Goal: Task Accomplishment & Management: Use online tool/utility

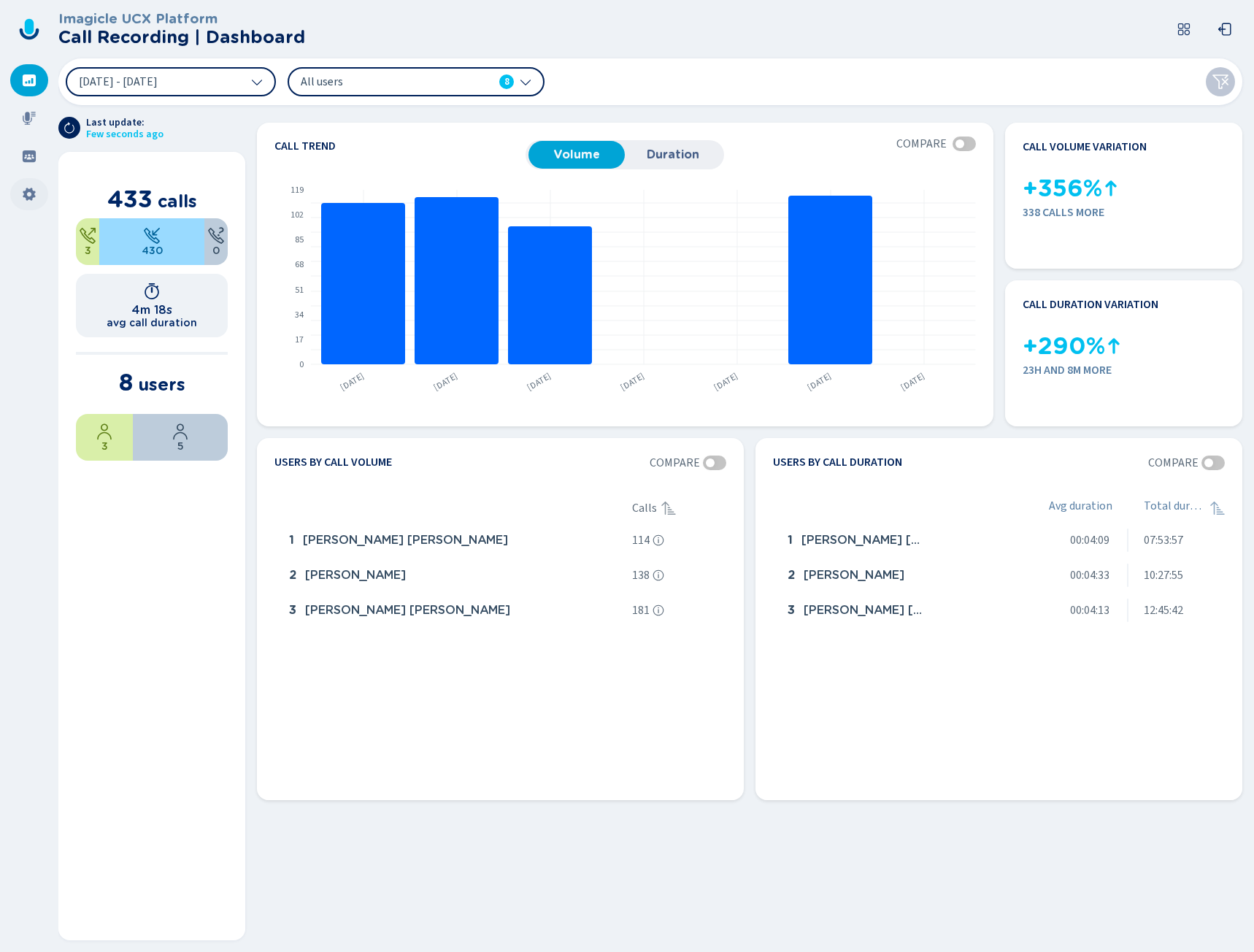
click at [30, 190] on icon at bounding box center [28, 195] width 12 height 13
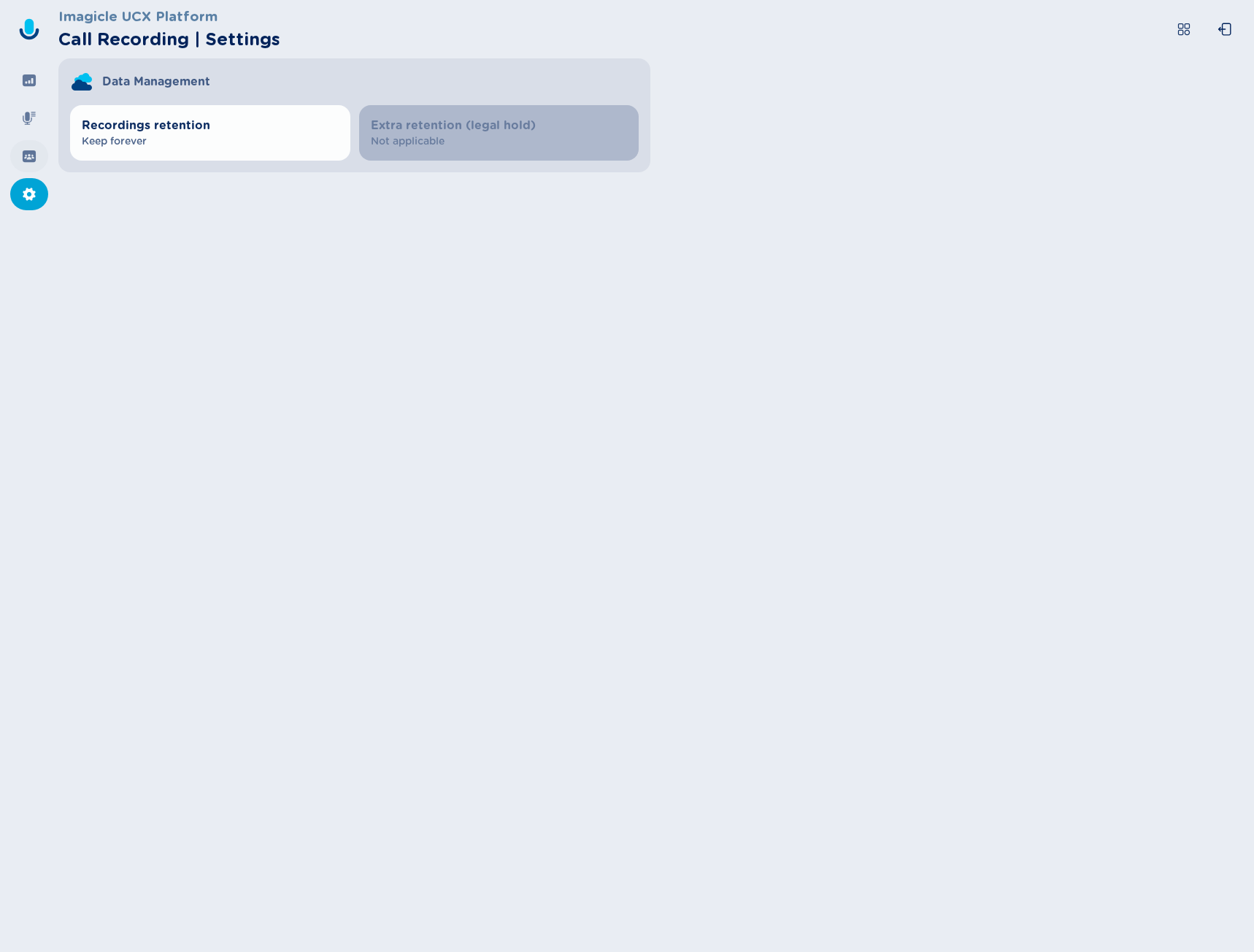
click at [27, 160] on icon at bounding box center [29, 156] width 13 height 12
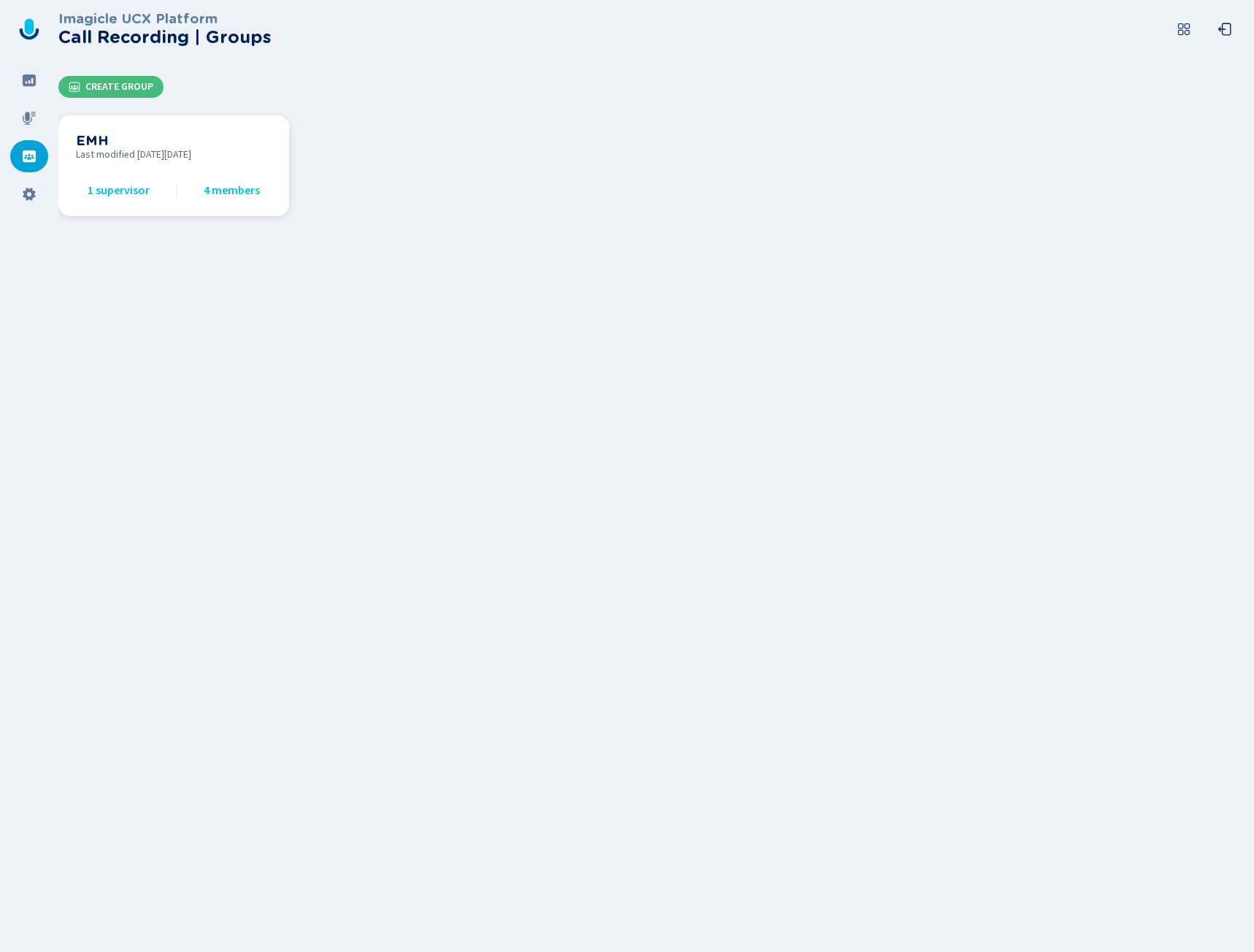
click at [128, 160] on span "Last modified on Tue Aug 12 2025" at bounding box center [173, 155] width 195 height 12
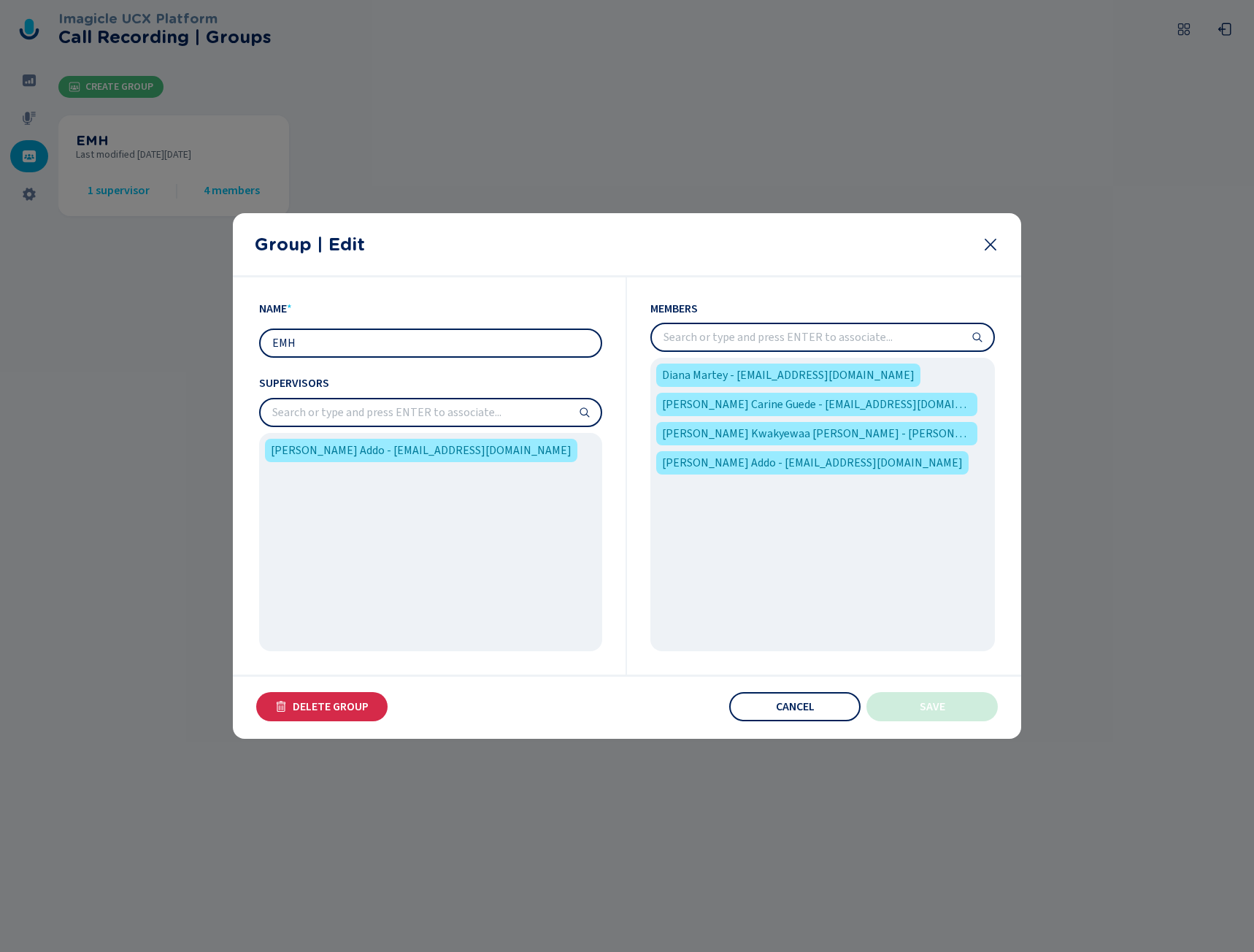
click at [753, 342] on input "search" at bounding box center [822, 338] width 342 height 27
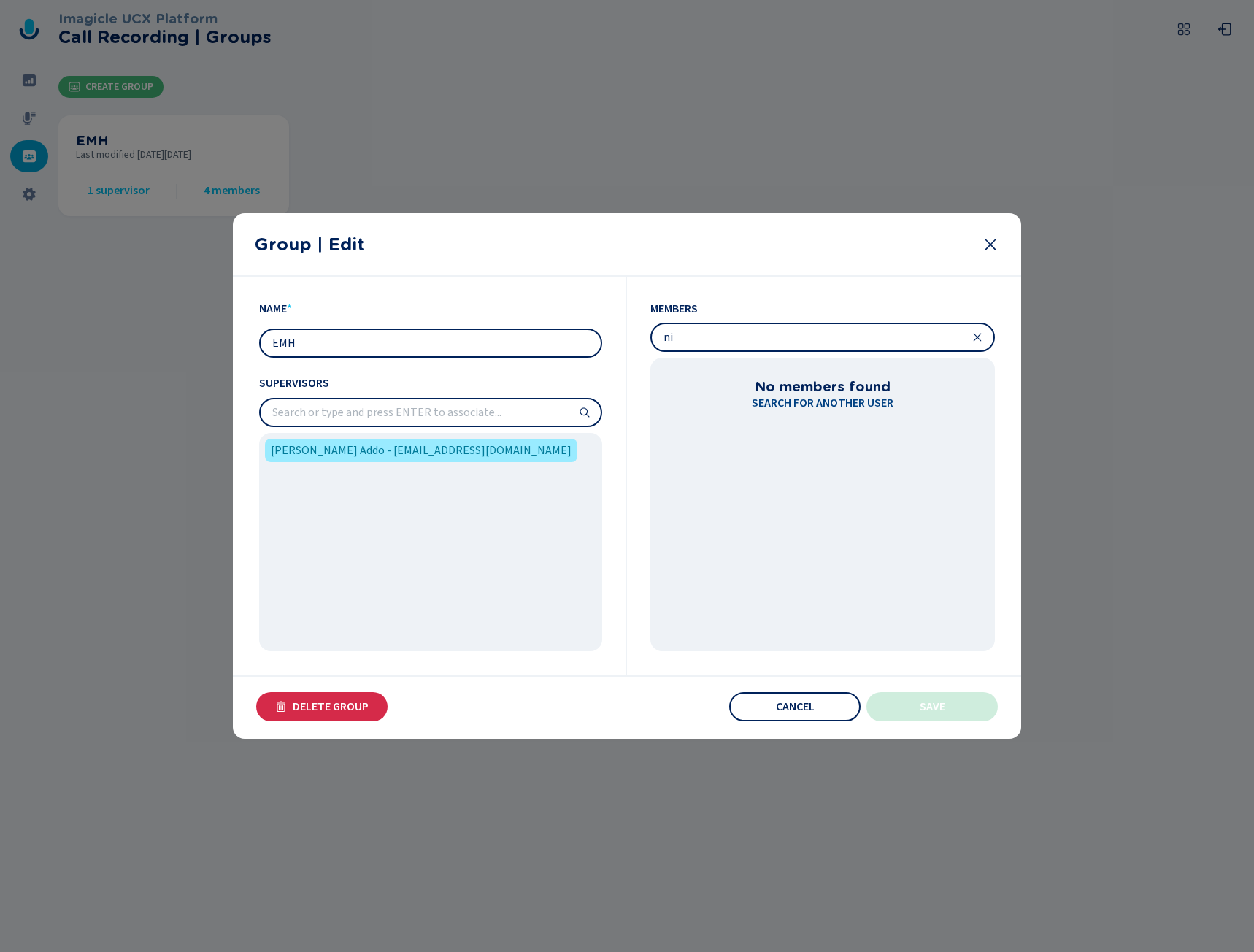
type input "n"
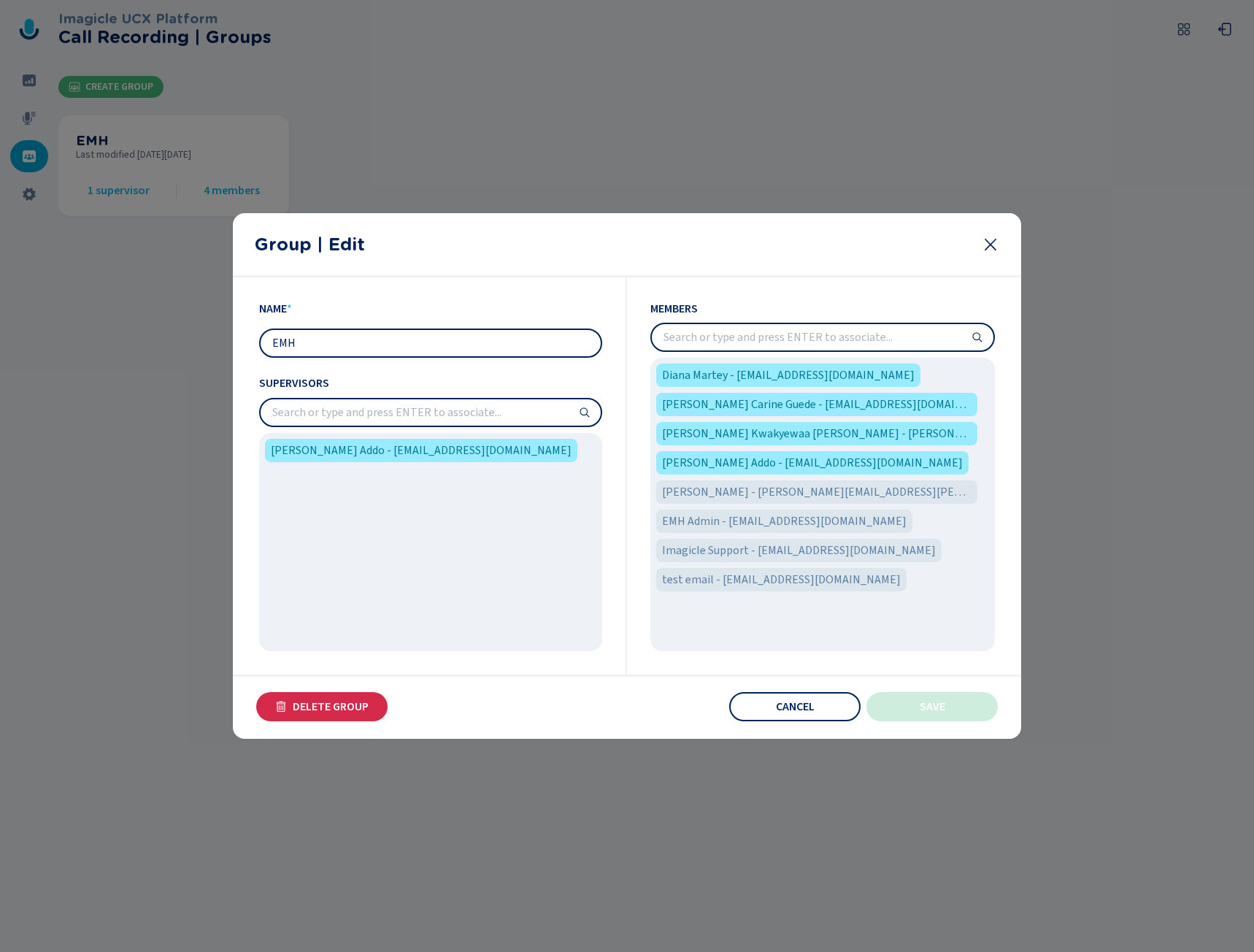
click at [515, 417] on input "search" at bounding box center [430, 412] width 340 height 27
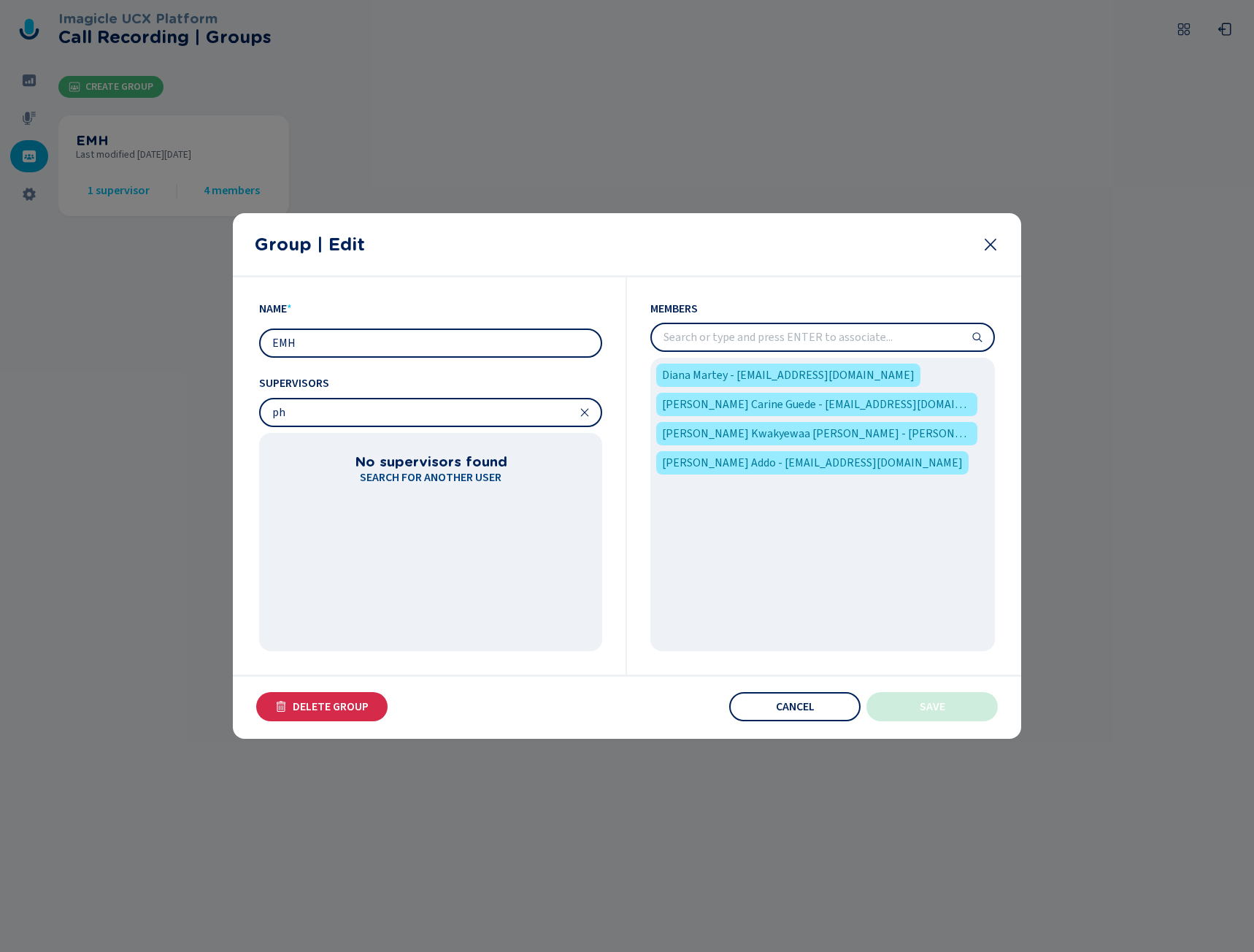
type input "p"
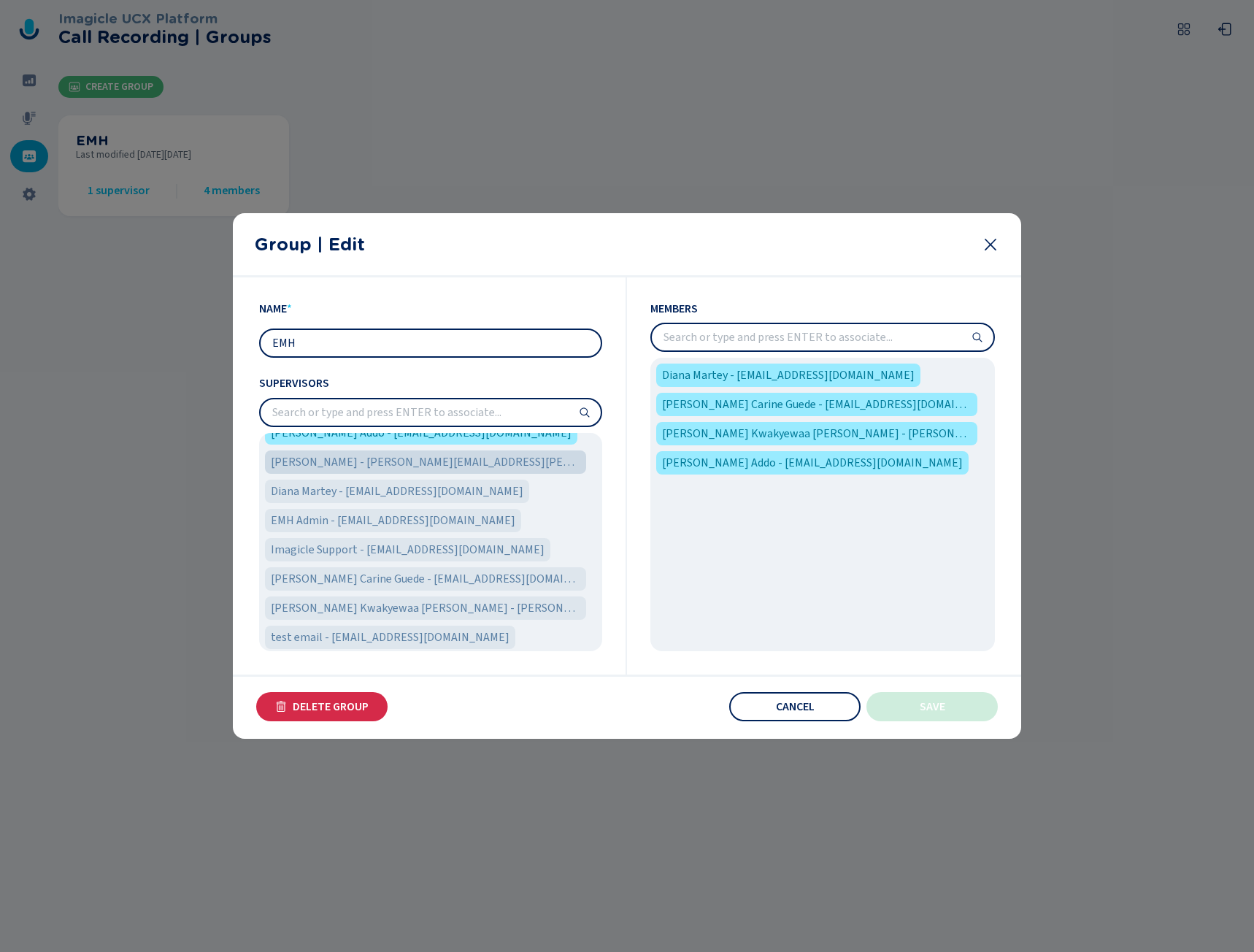
scroll to position [21, 0]
click at [811, 700] on button "Cancel" at bounding box center [795, 706] width 131 height 29
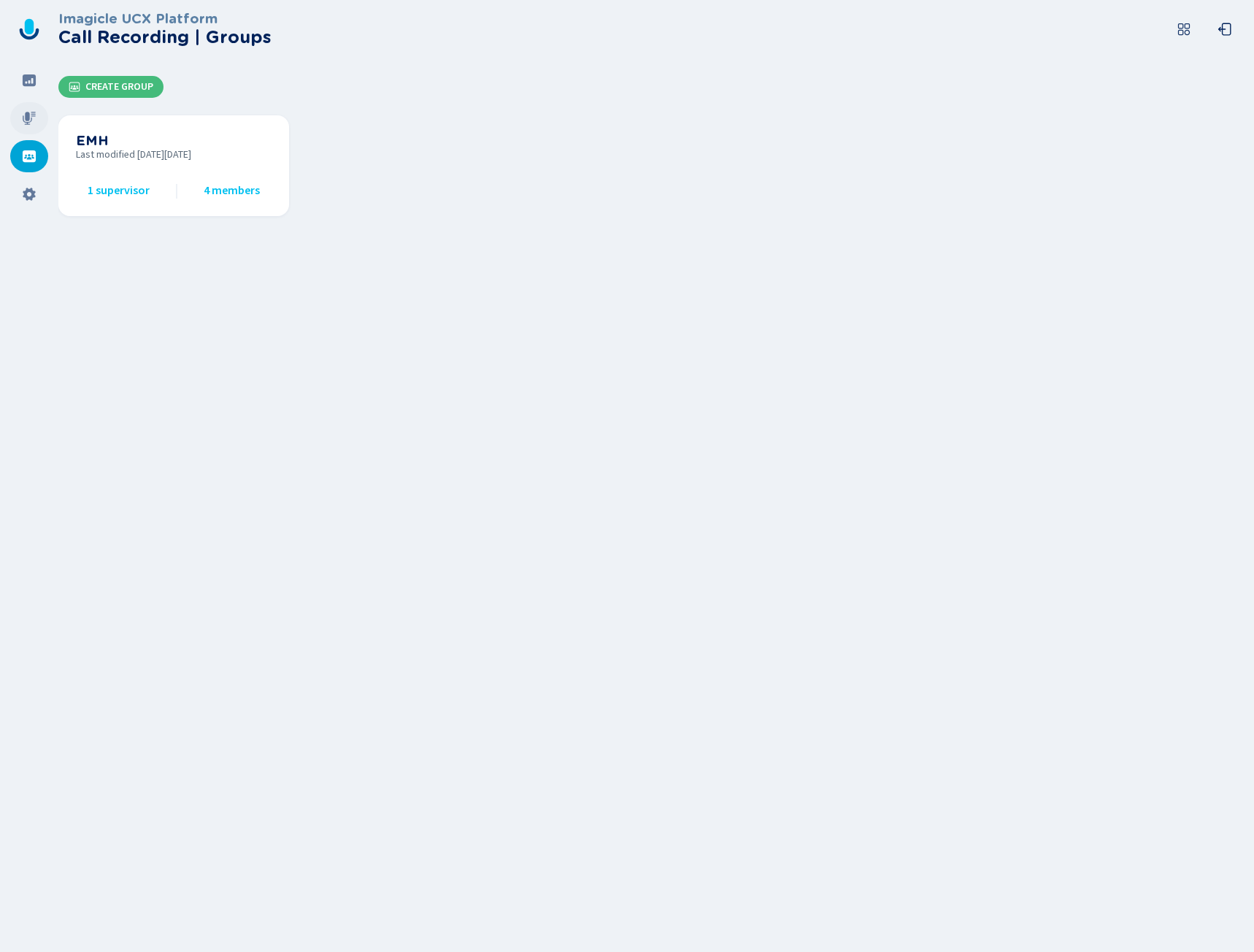
click at [29, 116] on icon at bounding box center [29, 118] width 13 height 13
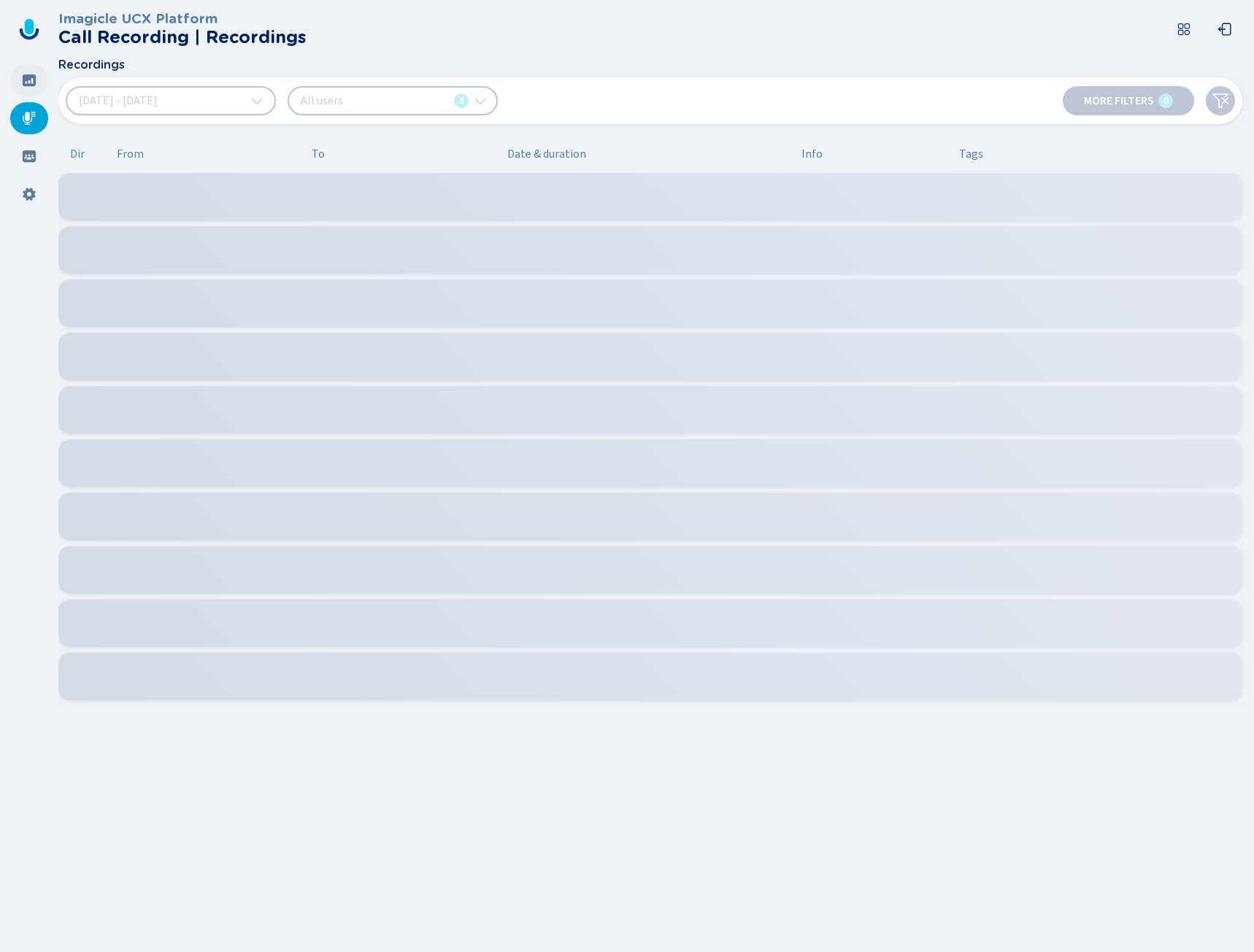
click at [39, 88] on div at bounding box center [29, 80] width 38 height 32
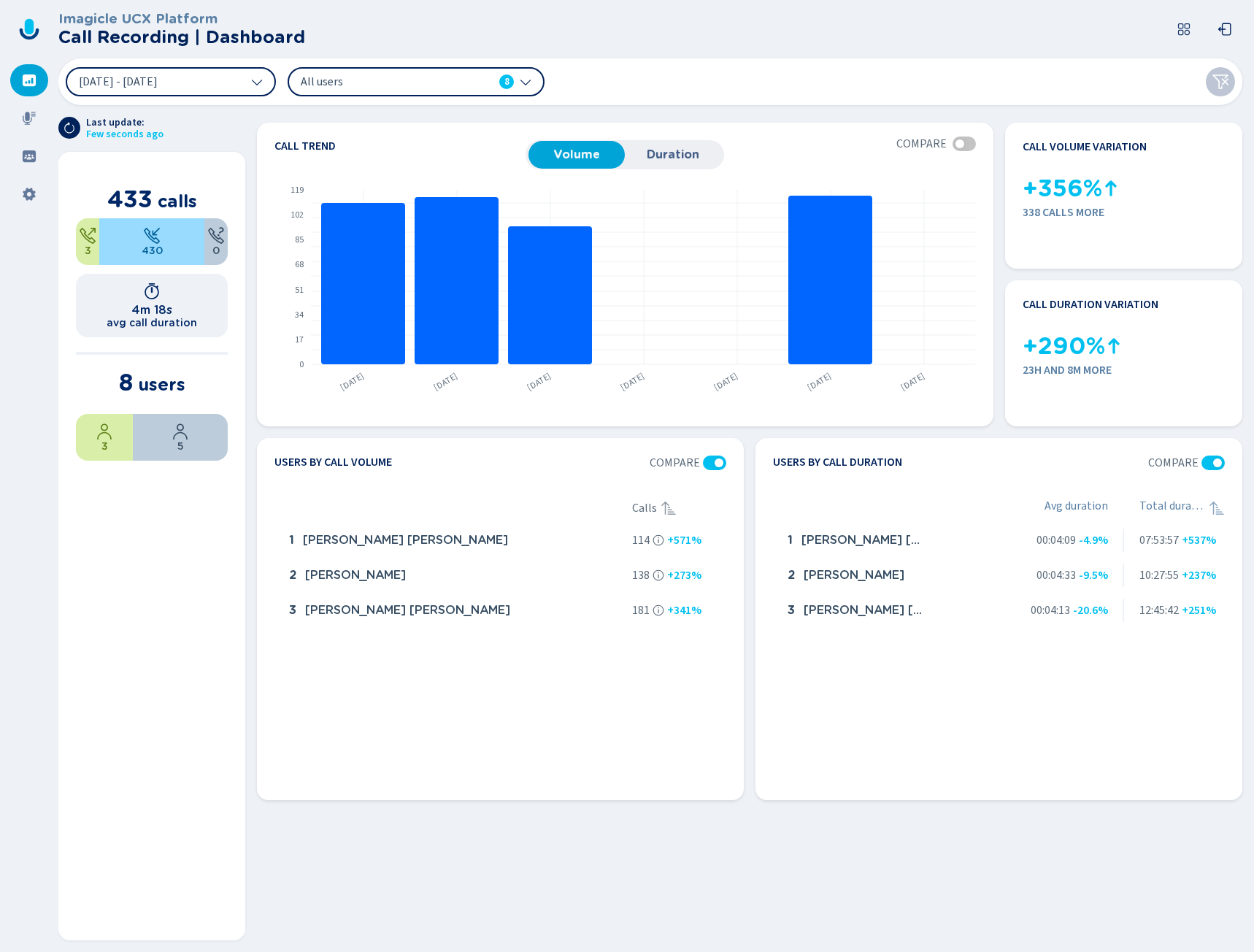
click at [1179, 38] on button at bounding box center [1183, 29] width 29 height 29
click at [960, 101] on div at bounding box center [967, 89] width 23 height 27
click at [1182, 32] on icon at bounding box center [1184, 29] width 15 height 15
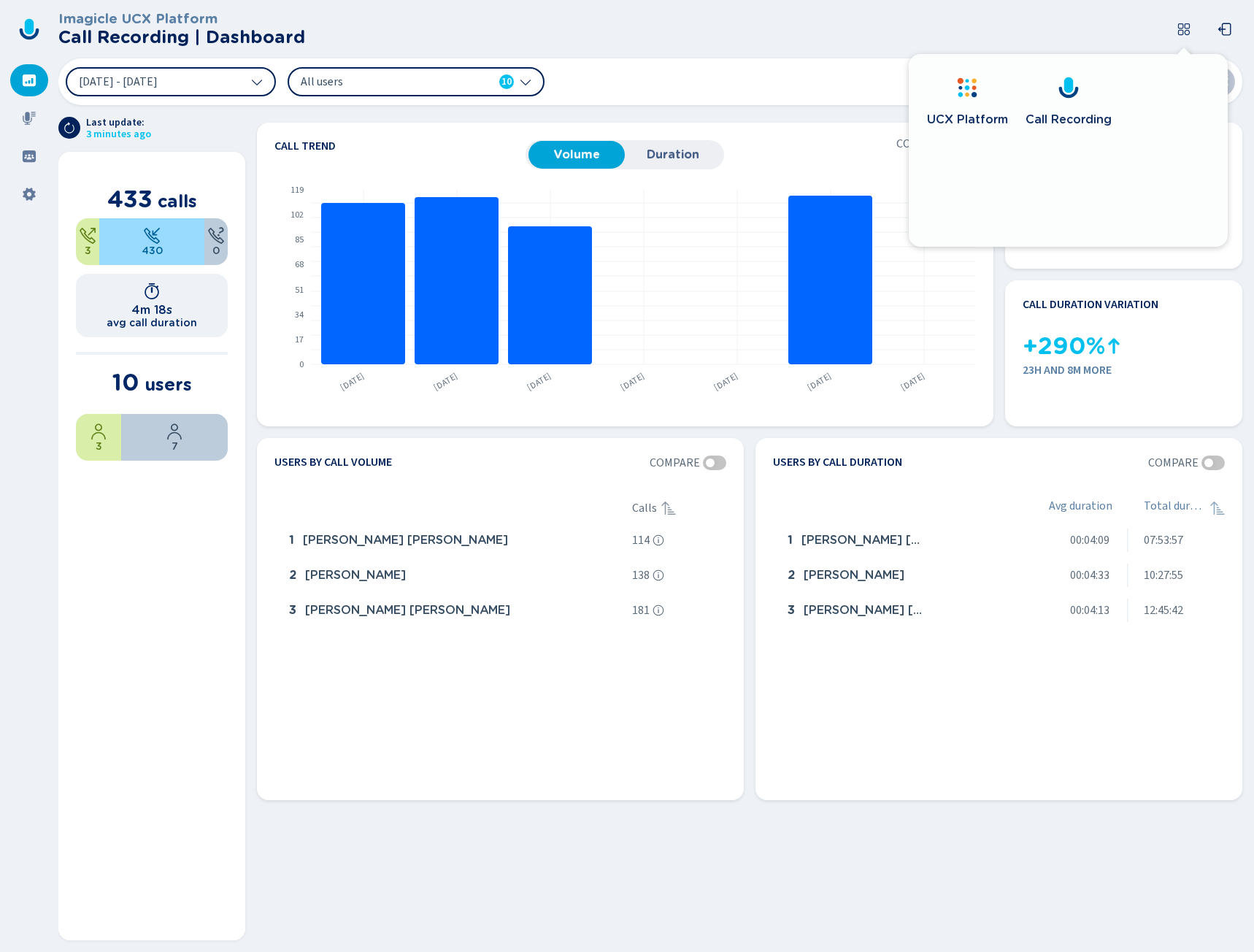
click at [967, 106] on div "UCX Platform" at bounding box center [967, 119] width 81 height 29
click at [776, 866] on section "Call trend Volume Duration Compare From 6 Aug 2025 to 12 Aug 2025 Compared to 3…" at bounding box center [749, 528] width 1009 height 846
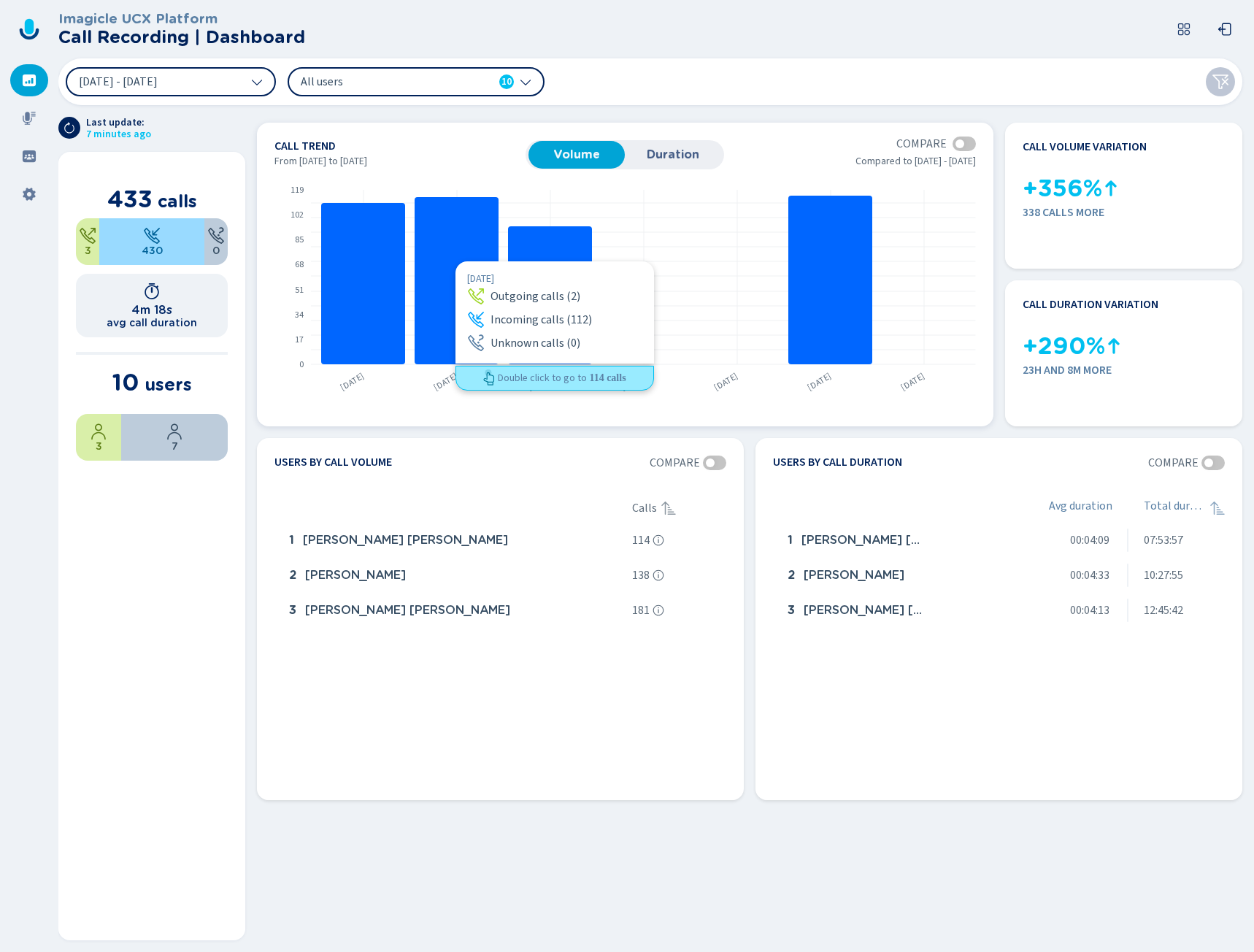
click at [456, 261] on rect at bounding box center [457, 280] width 84 height 167
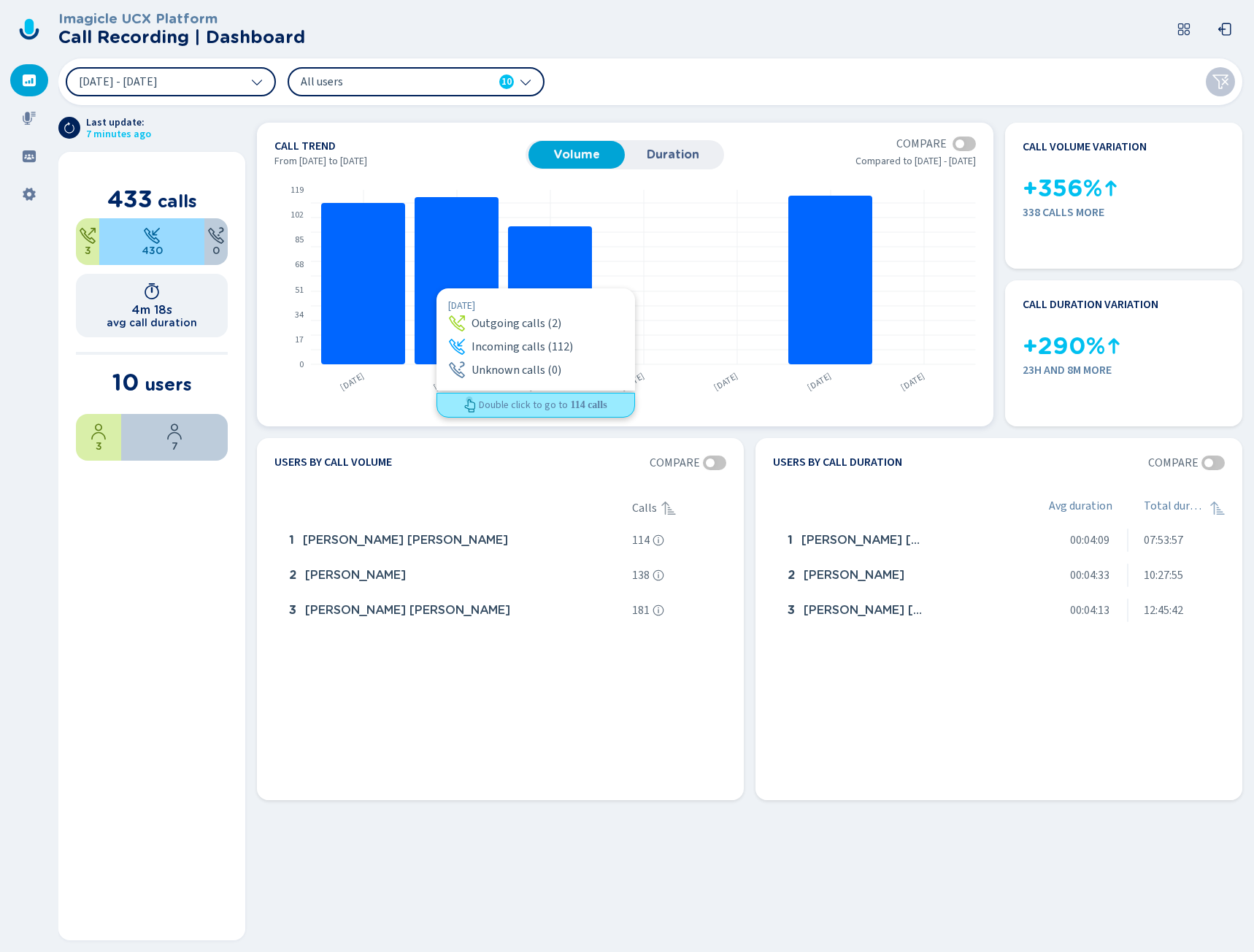
click at [437, 289] on rect at bounding box center [457, 280] width 84 height 167
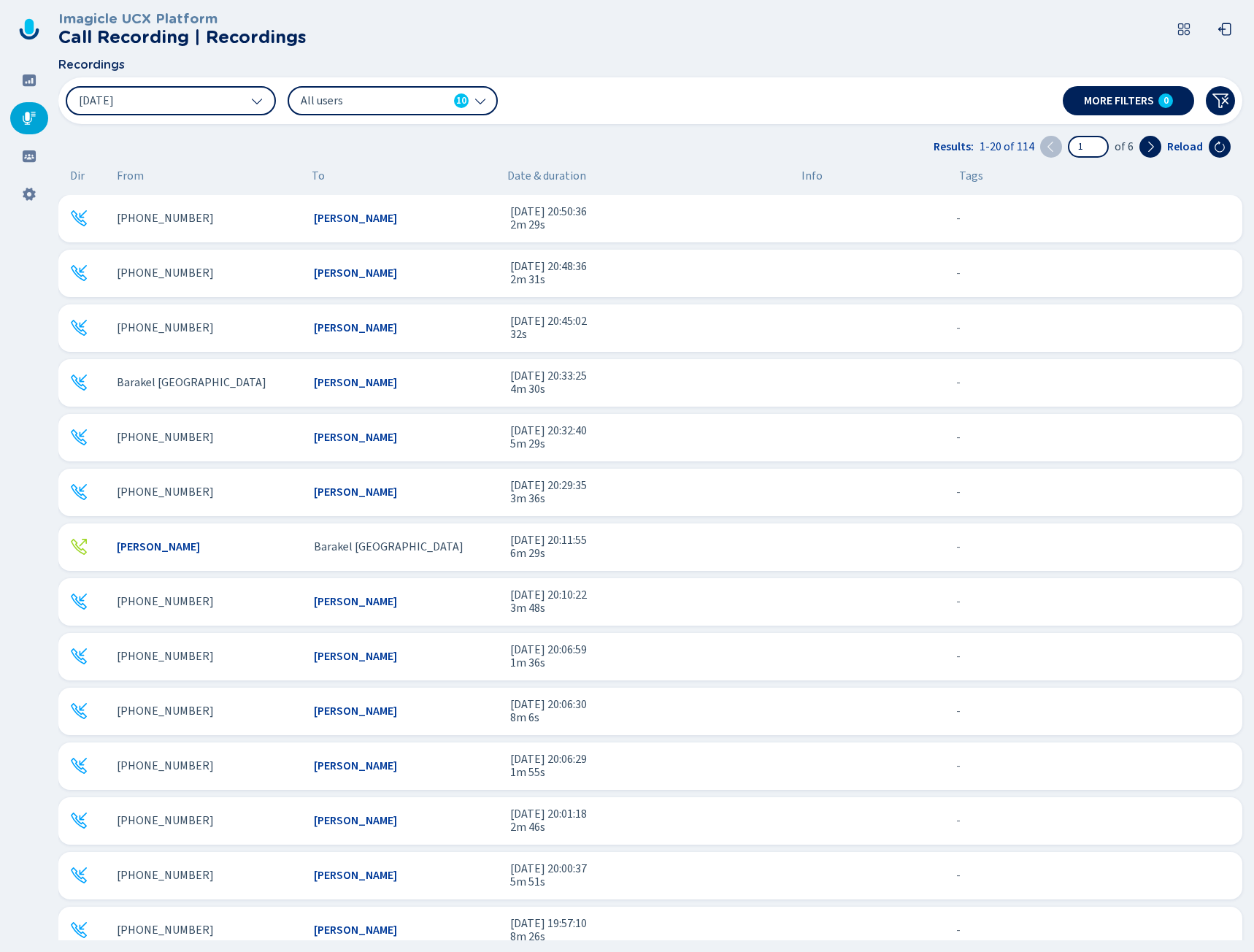
click at [363, 101] on span "All users" at bounding box center [374, 100] width 147 height 16
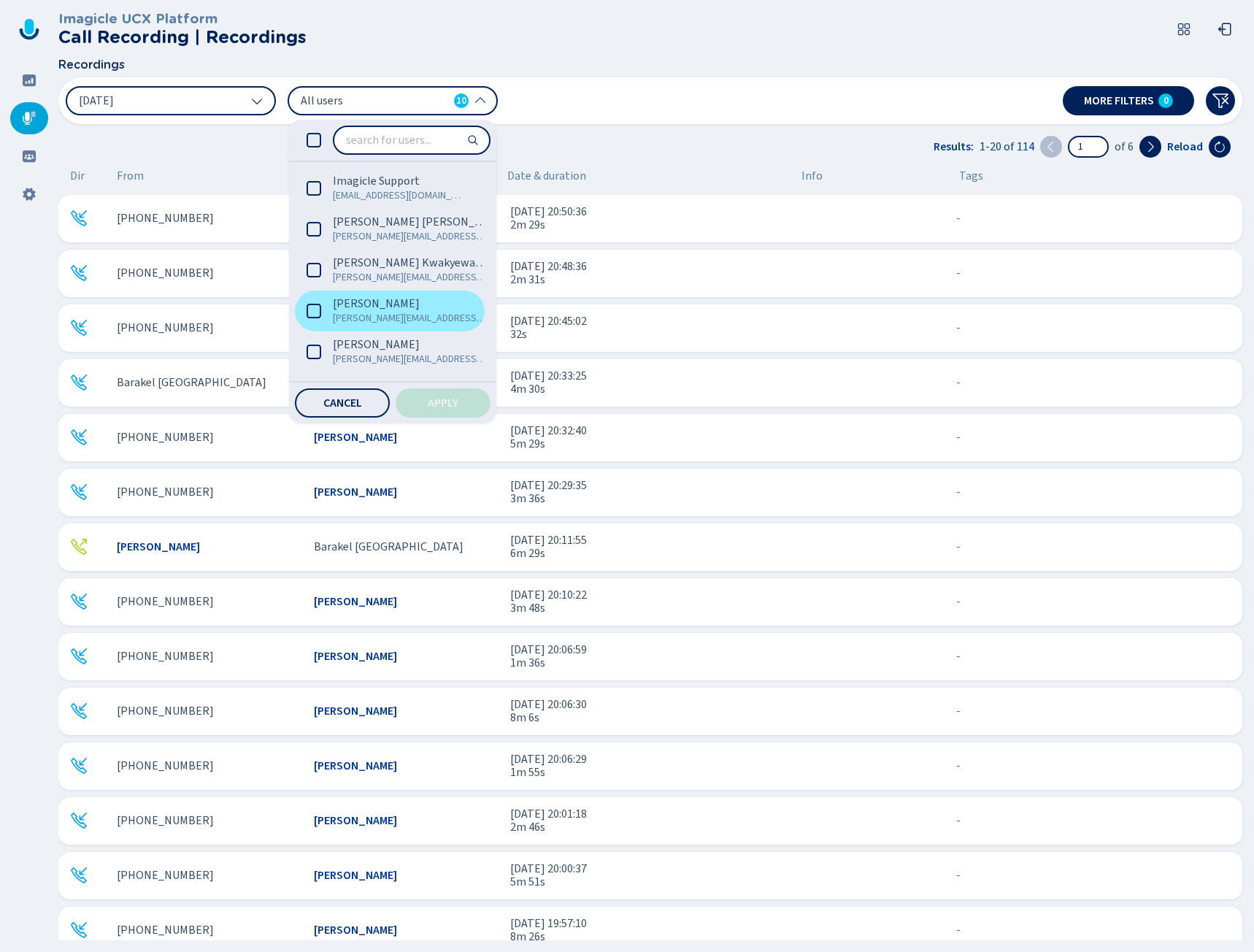
scroll to position [146, 0]
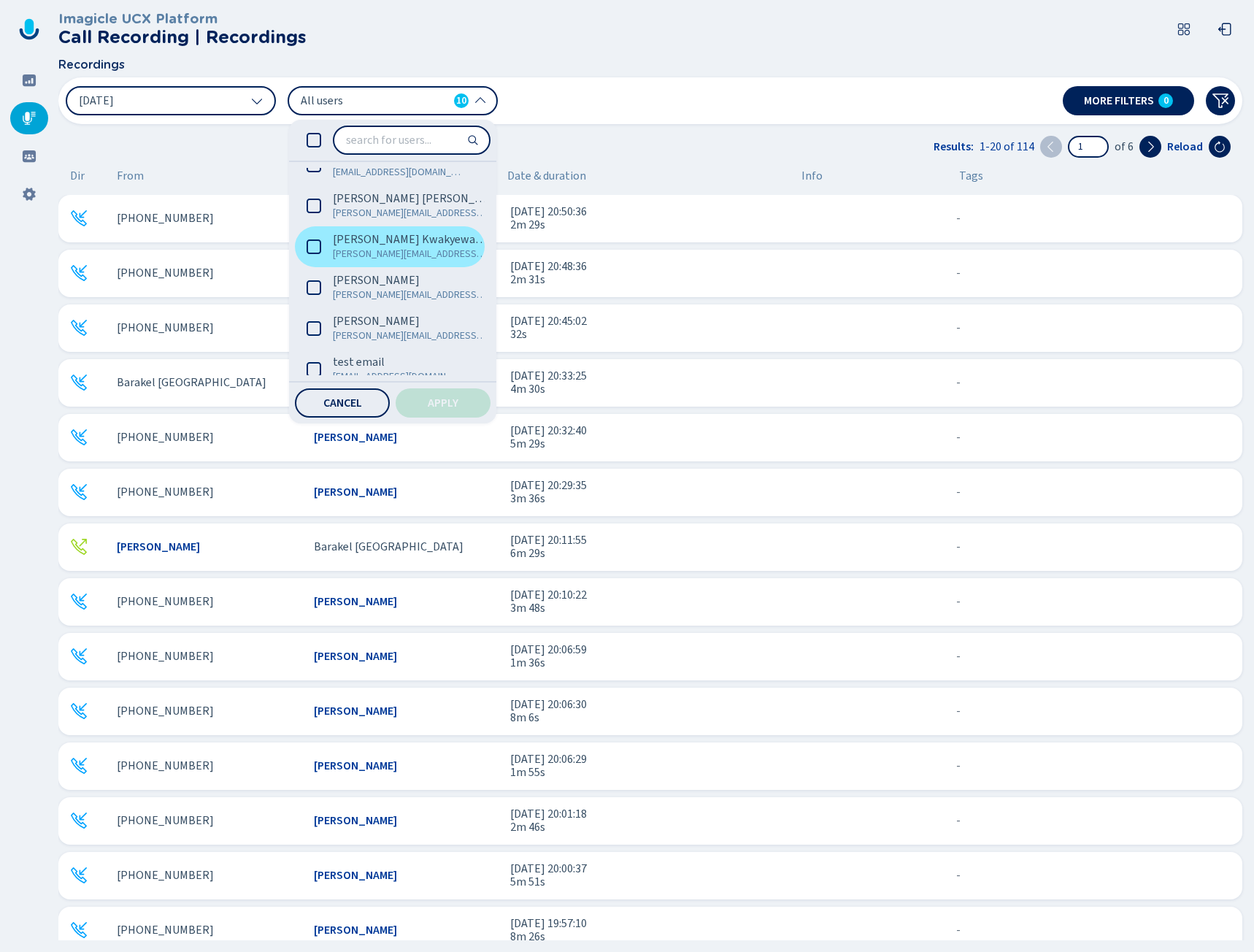
click at [364, 255] on span "mabel@eagletheagency.com" at bounding box center [410, 254] width 155 height 15
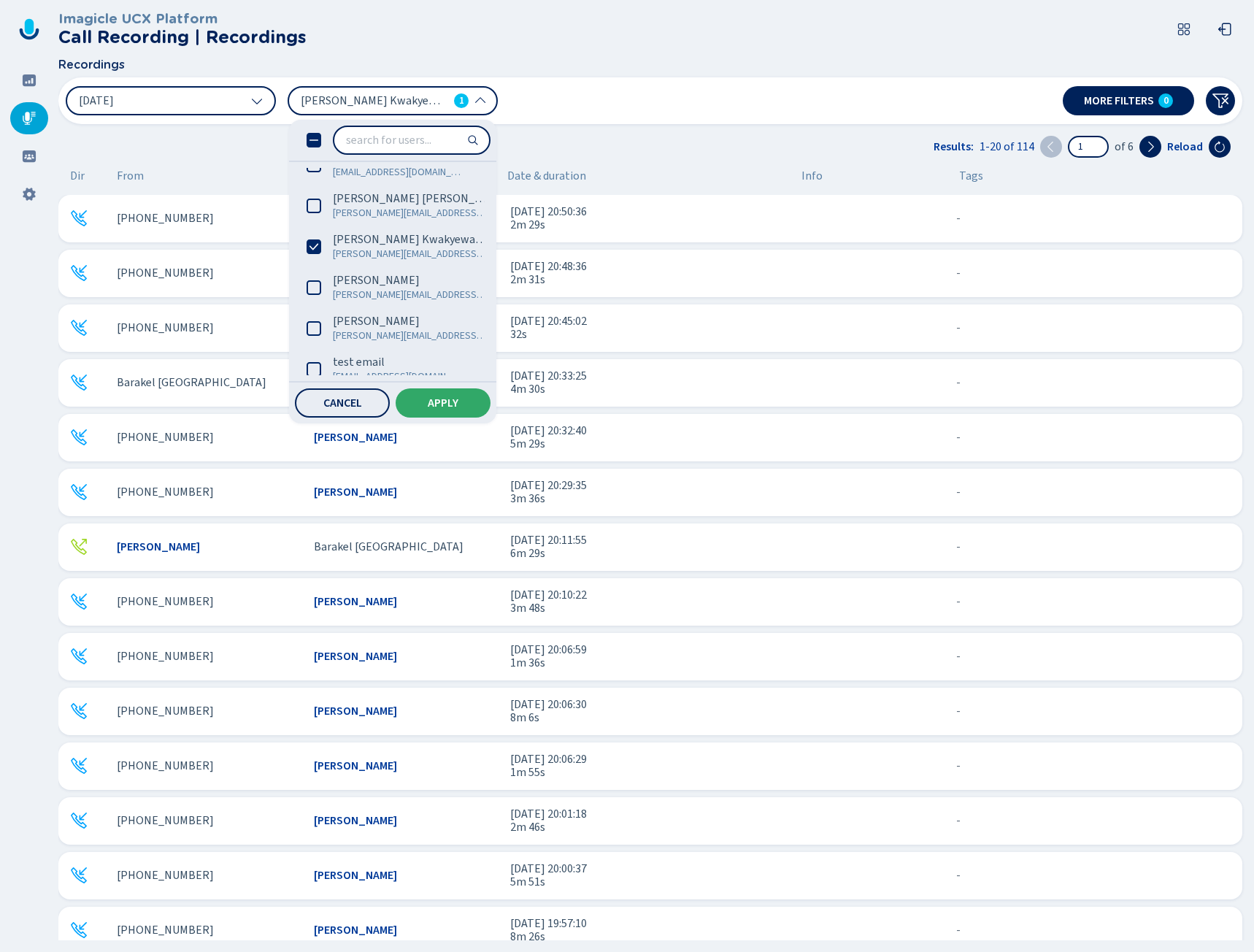
click at [446, 397] on span "Apply" at bounding box center [442, 403] width 31 height 12
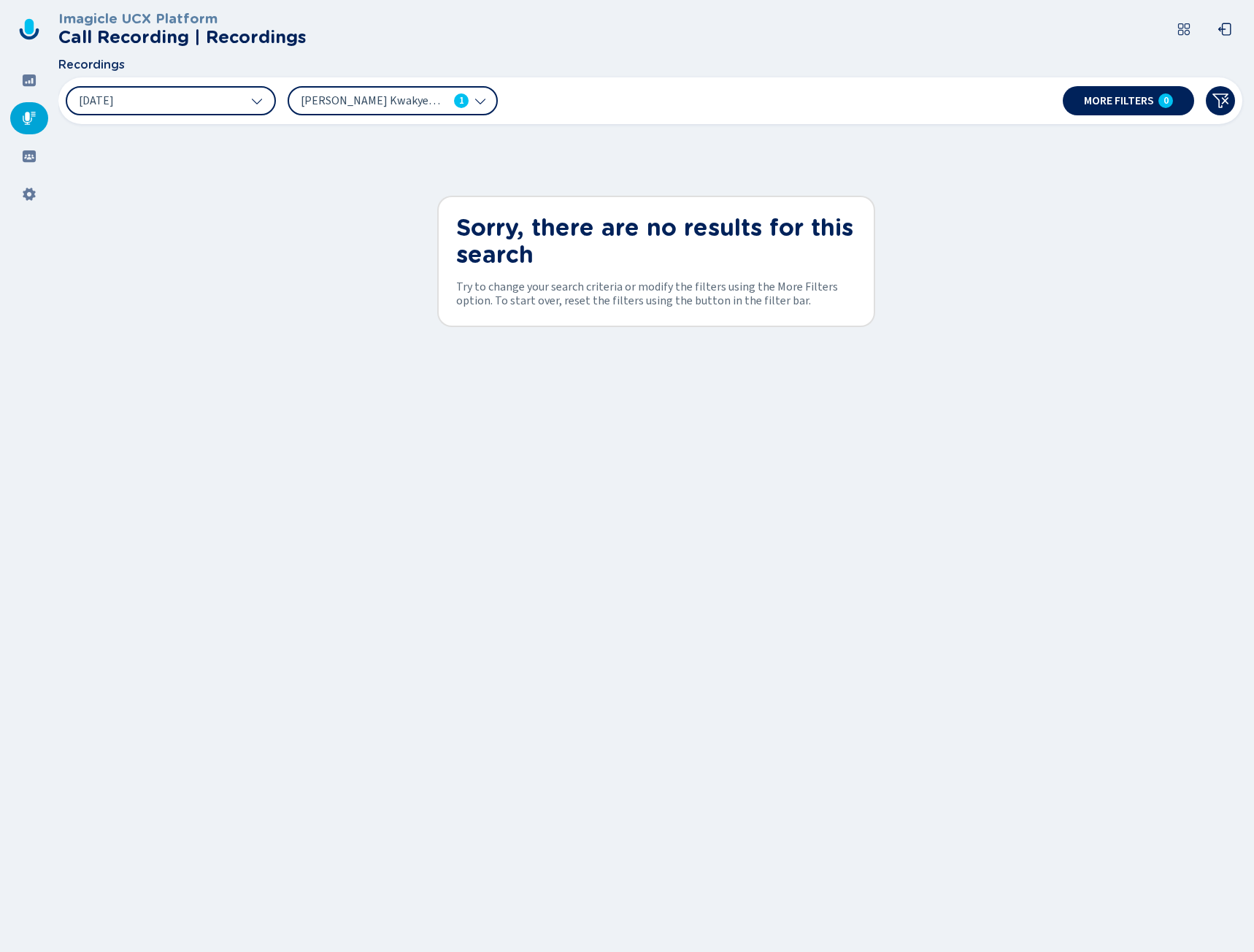
click at [477, 99] on icon at bounding box center [481, 101] width 12 height 12
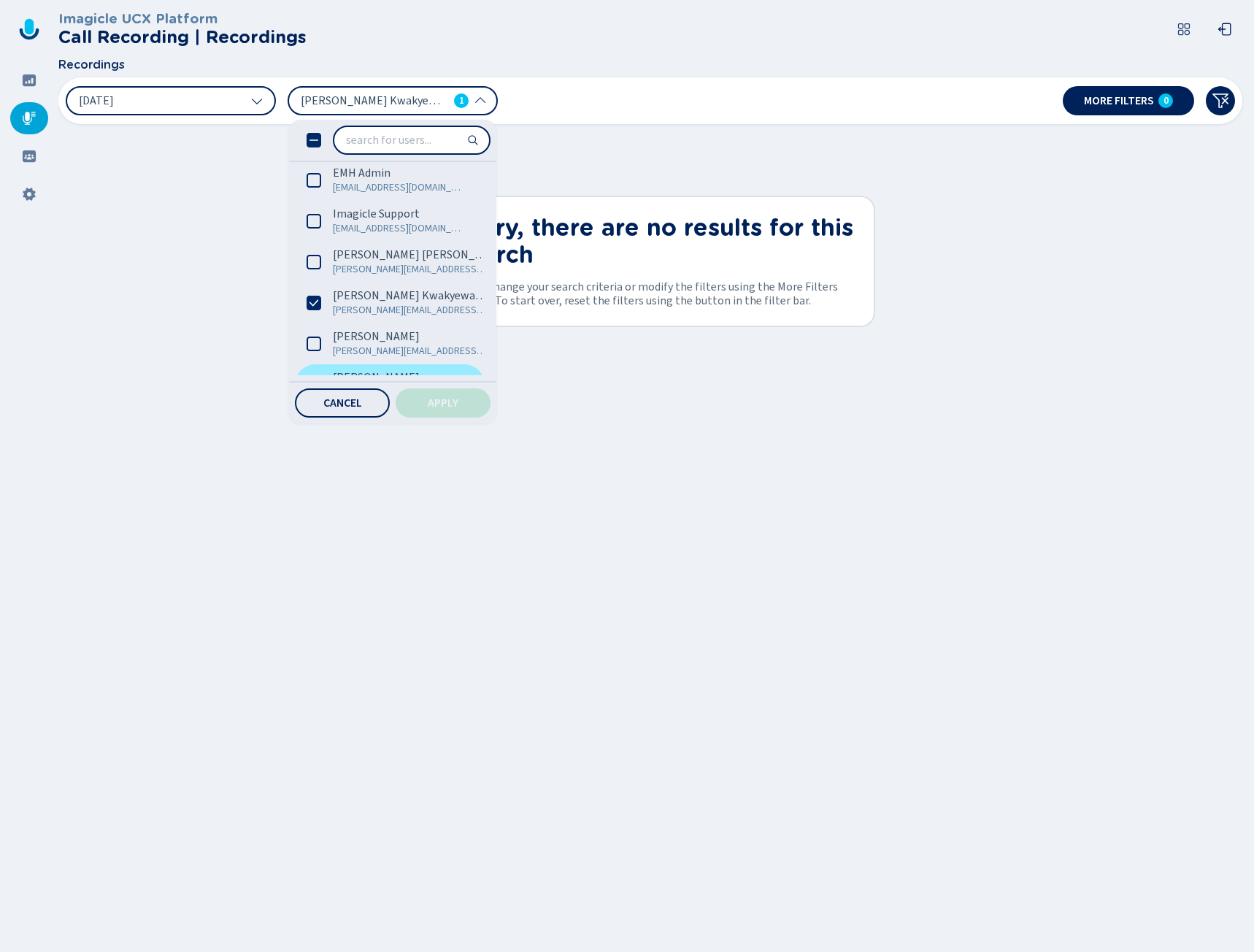
scroll to position [201, 0]
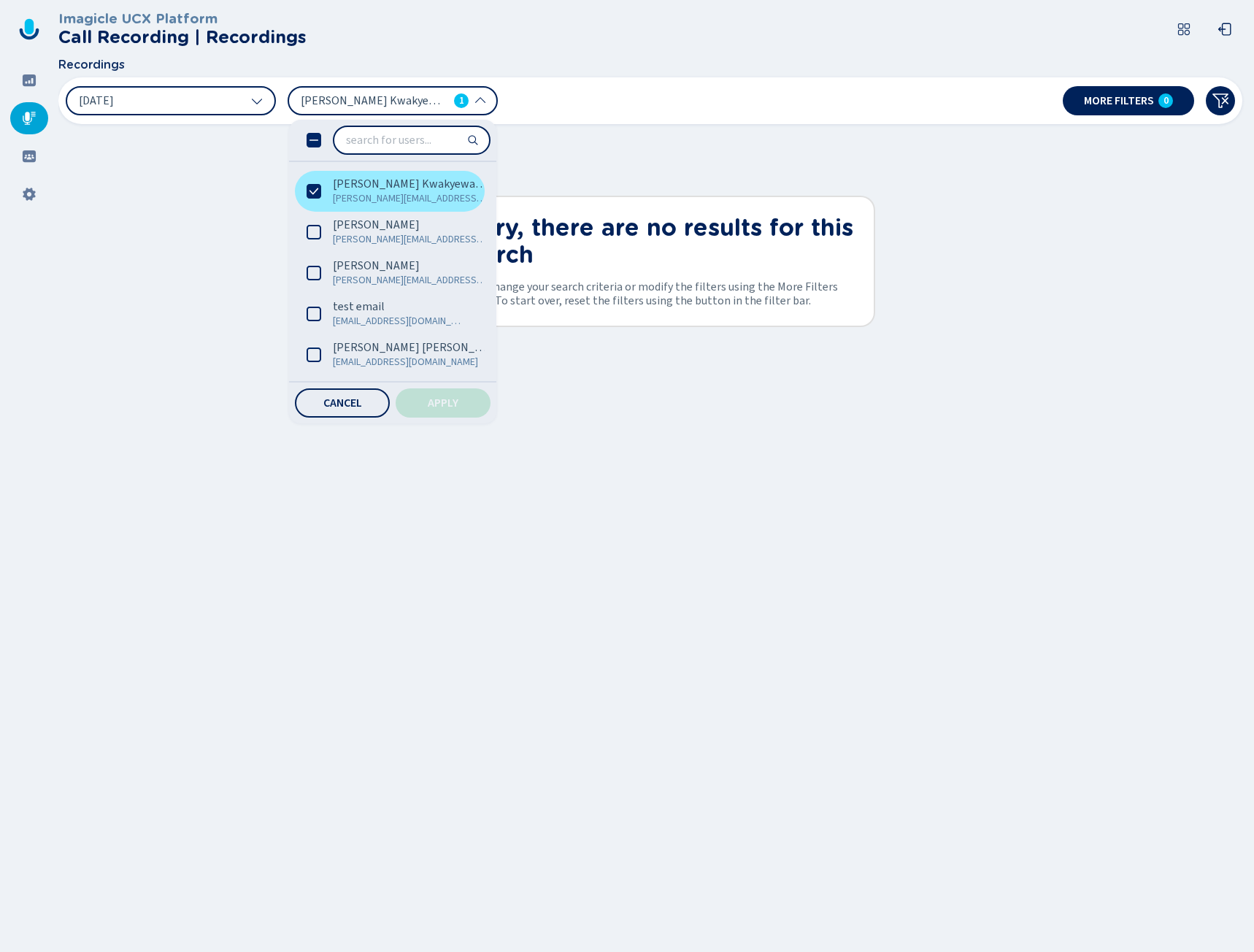
click at [309, 194] on icon at bounding box center [314, 191] width 15 height 15
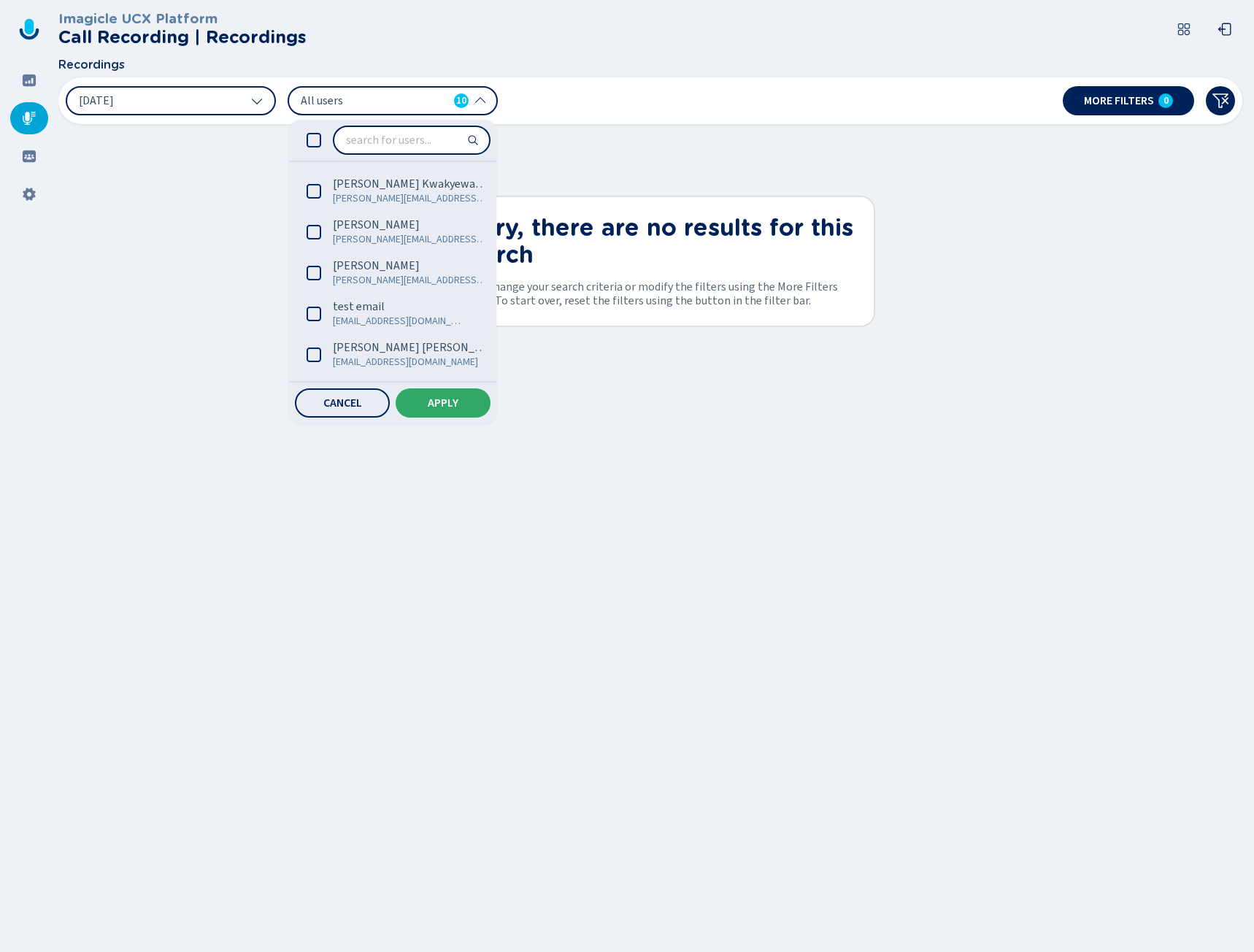
click at [432, 401] on span "Apply" at bounding box center [442, 403] width 31 height 12
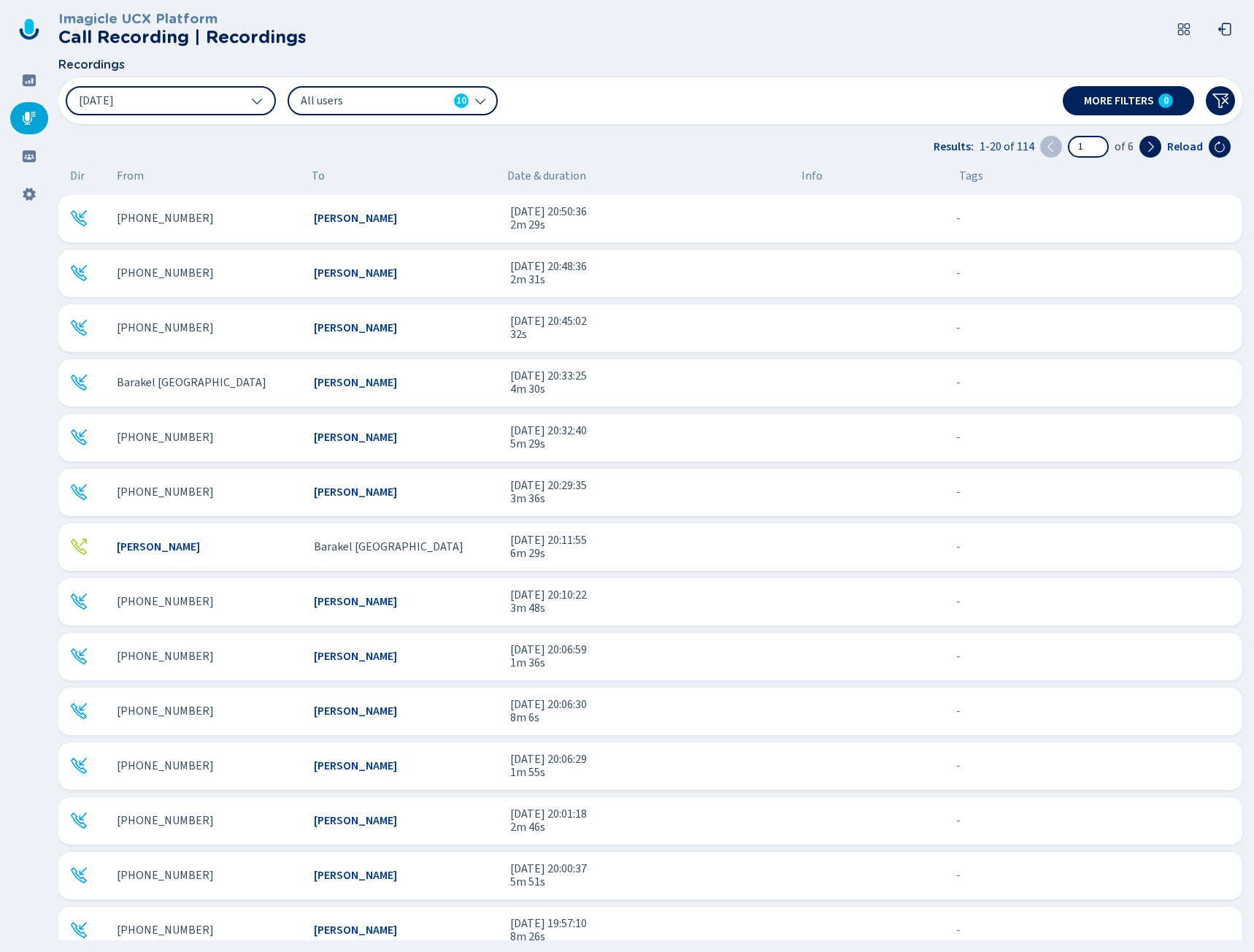
click at [33, 111] on icon at bounding box center [29, 118] width 15 height 15
click at [34, 86] on icon at bounding box center [29, 81] width 13 height 12
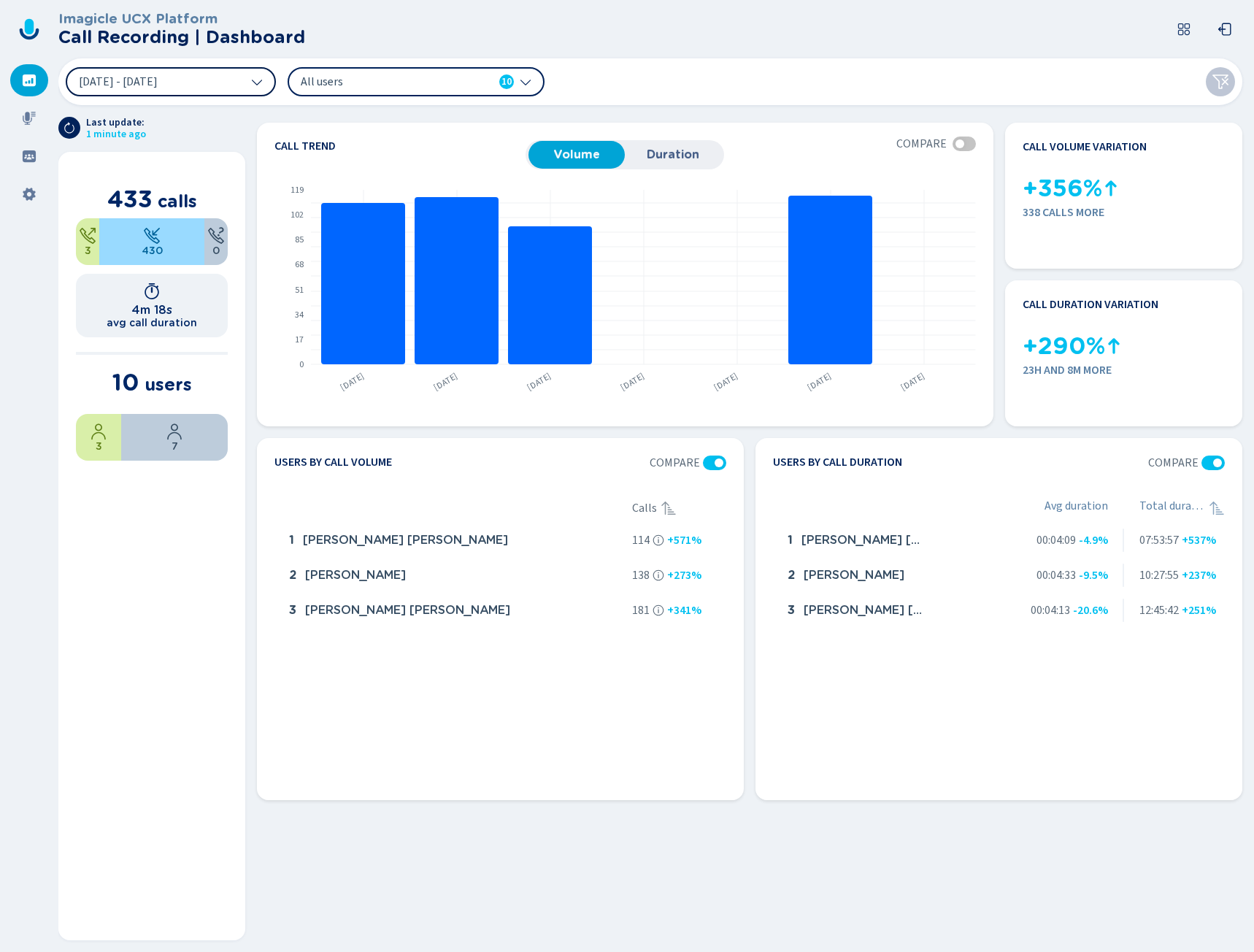
click at [155, 86] on span "6 Aug 2025 - 12 Aug 2025" at bounding box center [118, 81] width 79 height 12
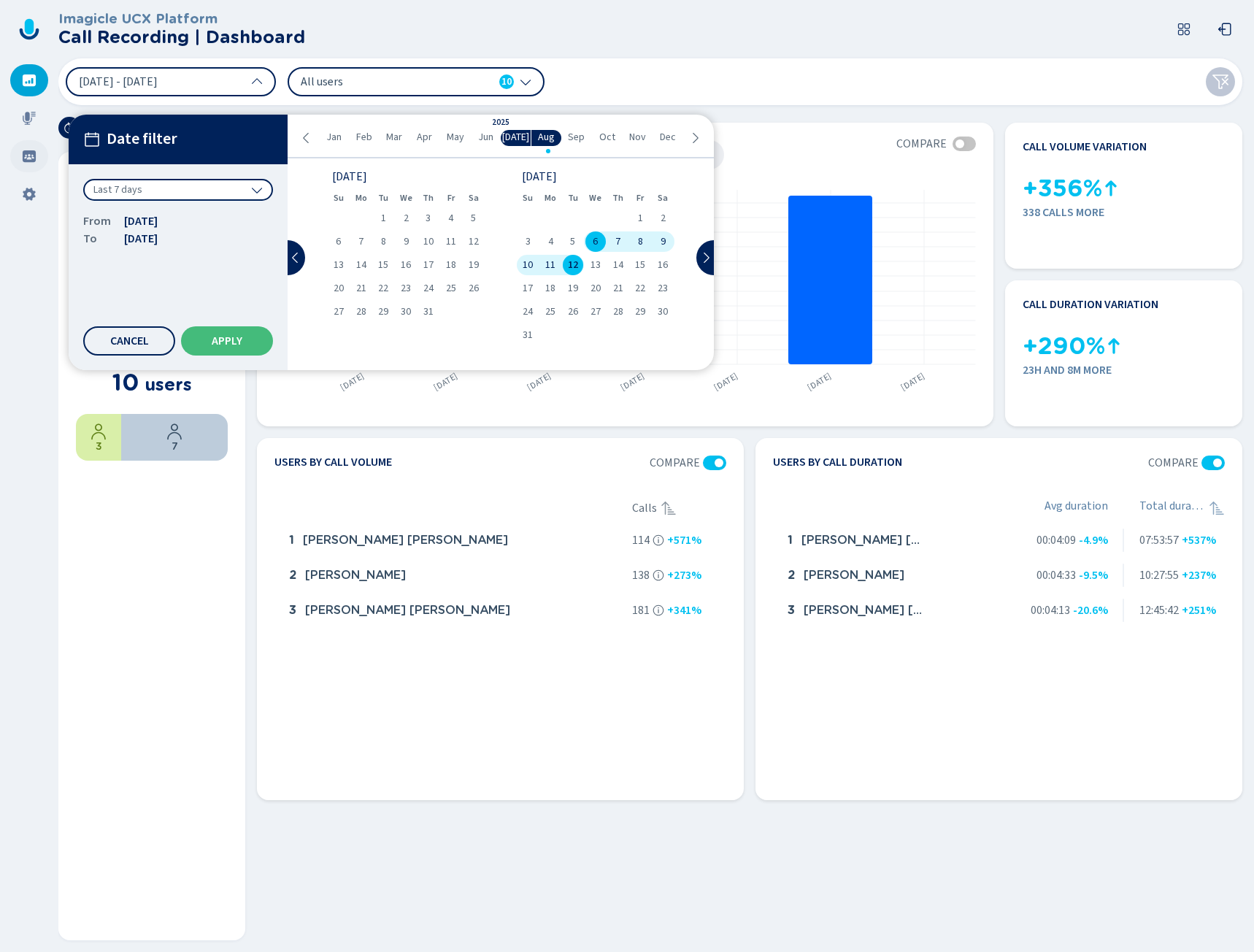
click at [27, 158] on icon at bounding box center [29, 156] width 15 height 15
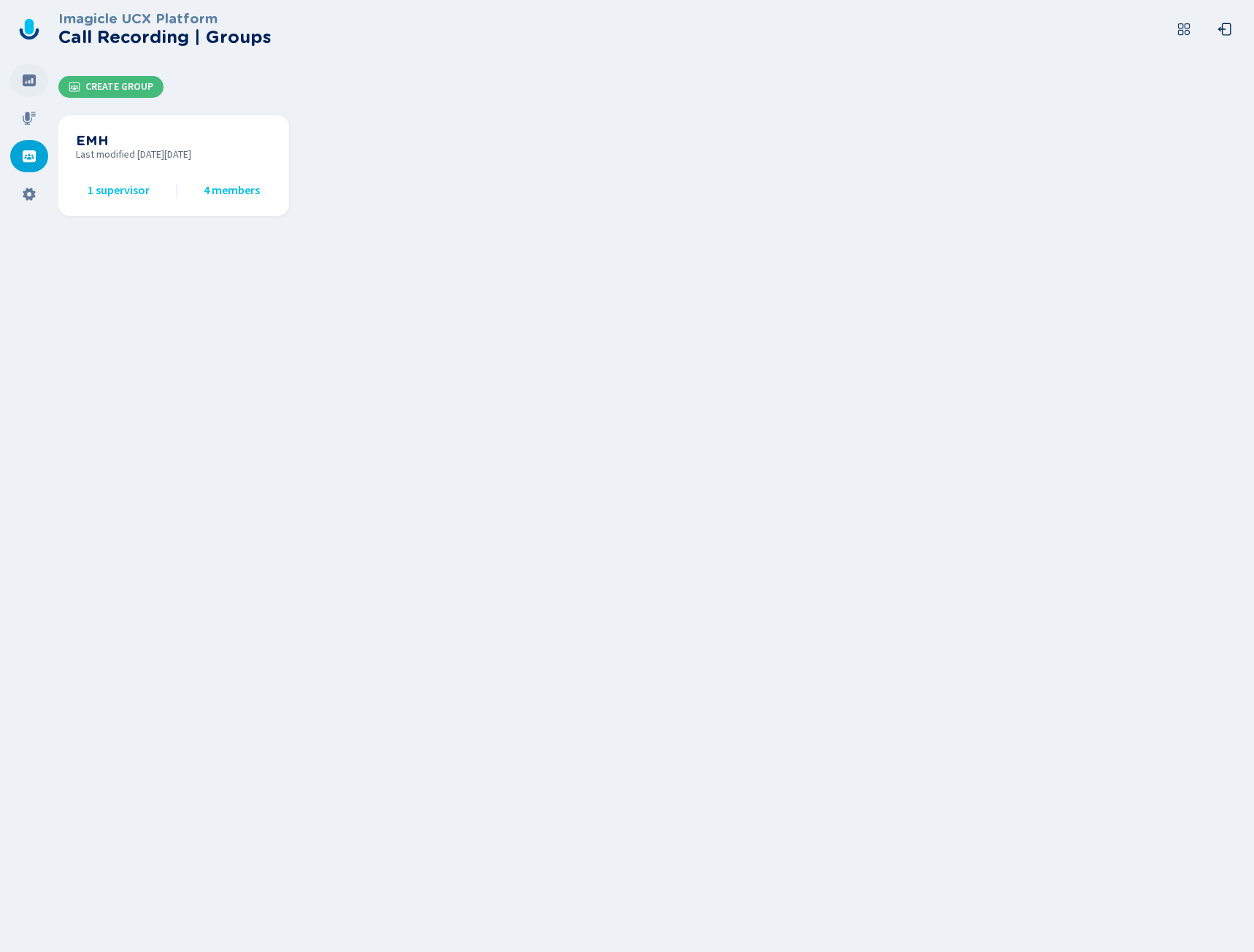
click at [32, 72] on div at bounding box center [29, 80] width 38 height 32
